Goal: Task Accomplishment & Management: Manage account settings

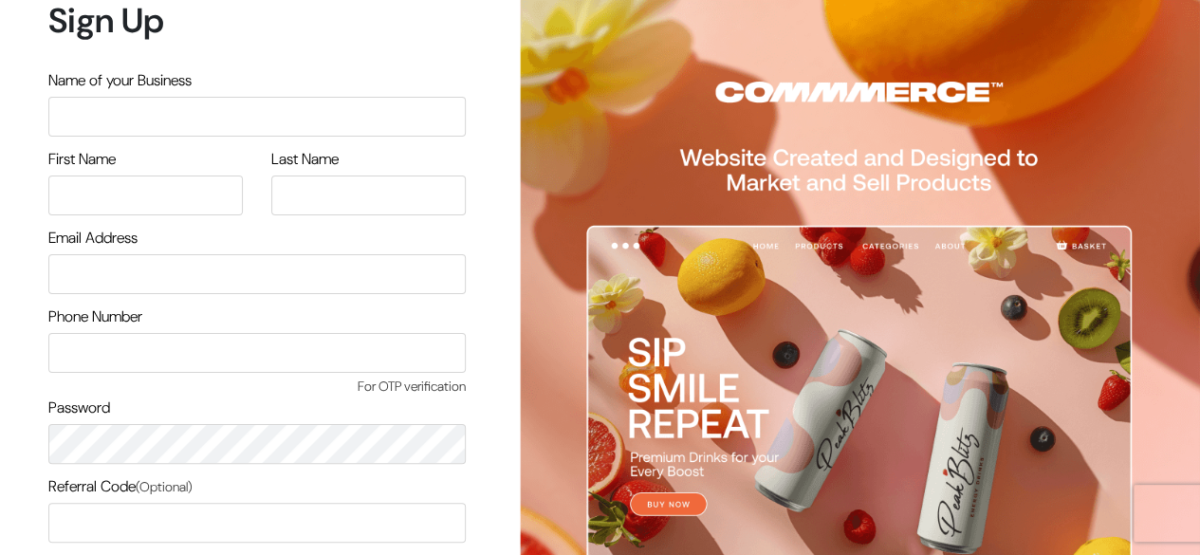
scroll to position [161, 0]
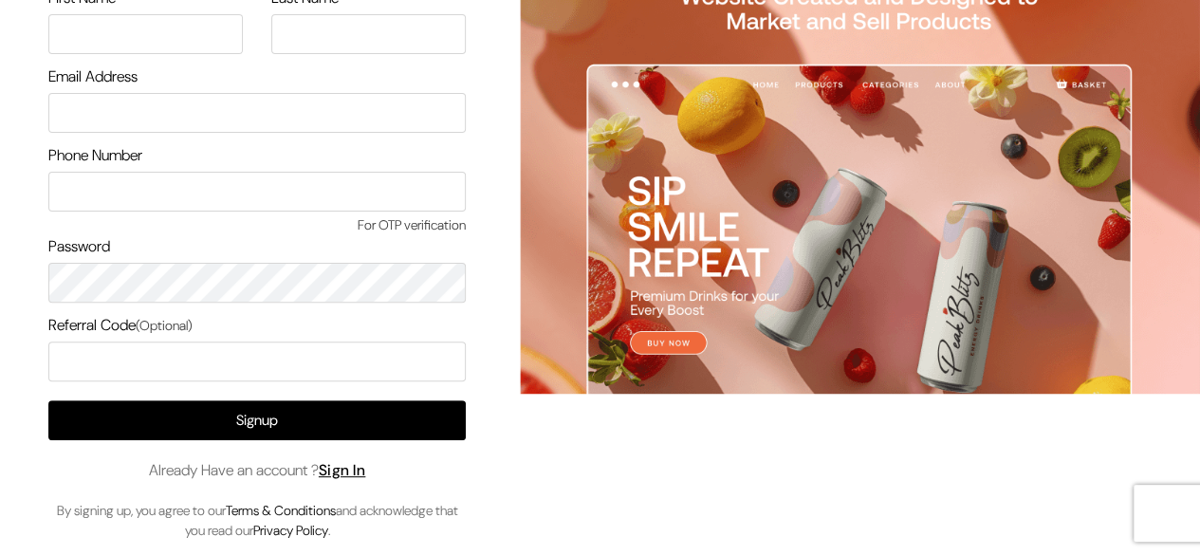
click at [386, 474] on div "Signup Already Have an account ? Sign In By signing up, you agree to our Terms …" at bounding box center [256, 470] width 417 height 140
click at [355, 461] on link "Sign In" at bounding box center [342, 470] width 47 height 20
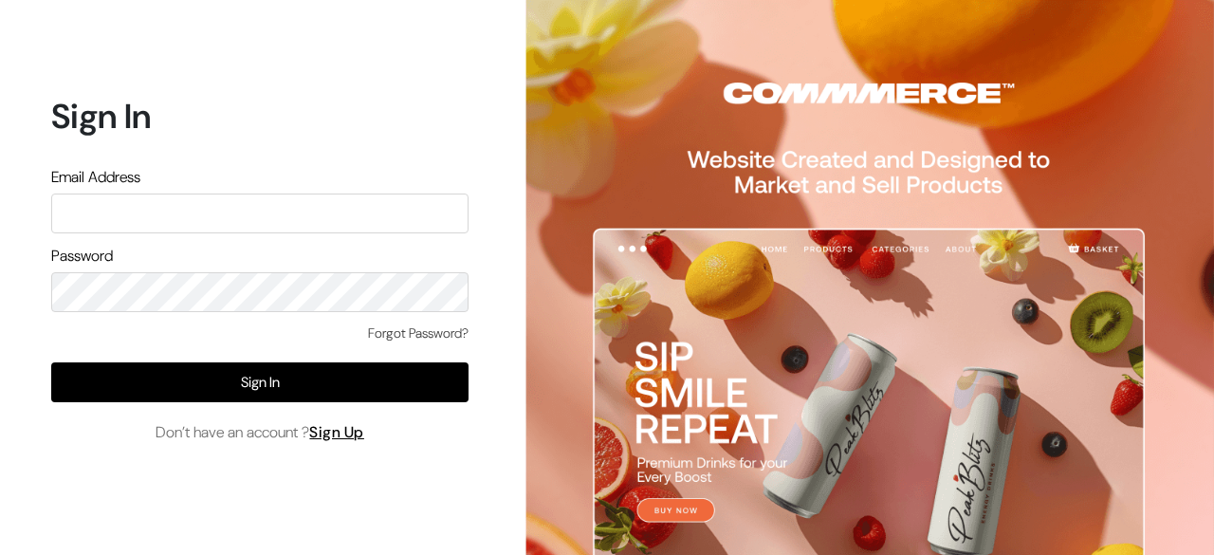
drag, startPoint x: 743, startPoint y: 339, endPoint x: 477, endPoint y: 100, distance: 357.3
click at [477, 100] on div "Sign In Email Address Password Forgot Password? Sign In Don’t have an account ?…" at bounding box center [253, 277] width 506 height 555
click at [303, 197] on input "text" at bounding box center [259, 213] width 417 height 40
type input "surajp@Outdoinc.com"
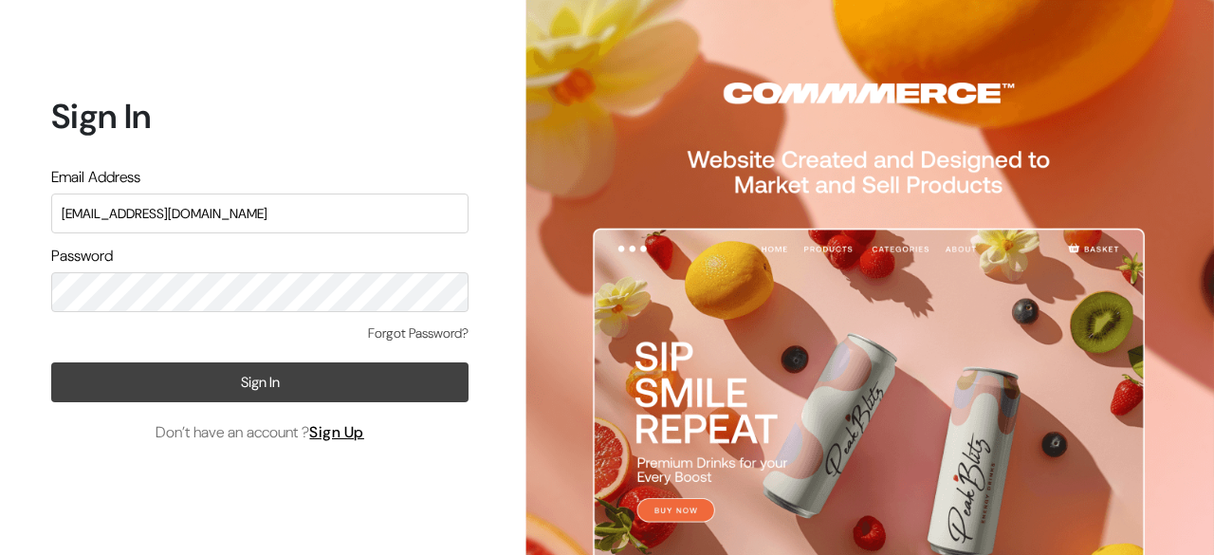
click at [277, 394] on button "Sign In" at bounding box center [259, 382] width 417 height 40
